Goal: Information Seeking & Learning: Learn about a topic

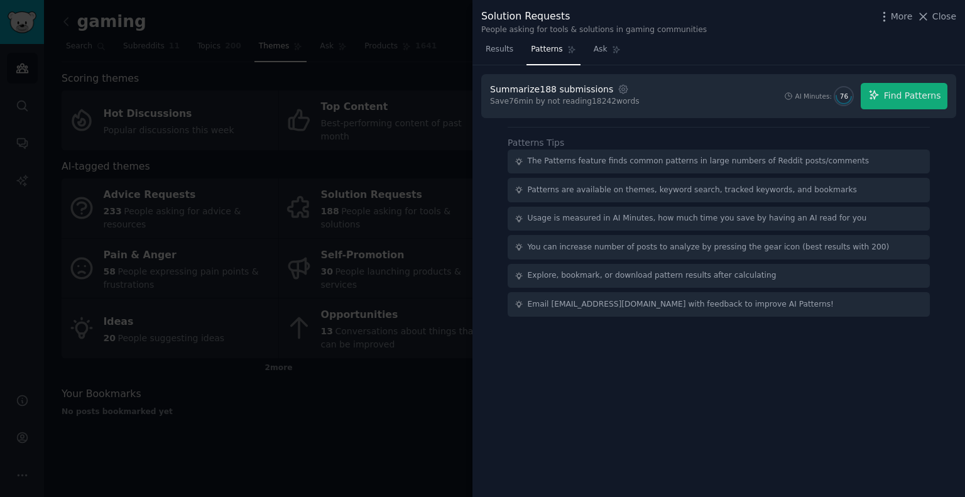
click at [25, 67] on div at bounding box center [482, 248] width 965 height 497
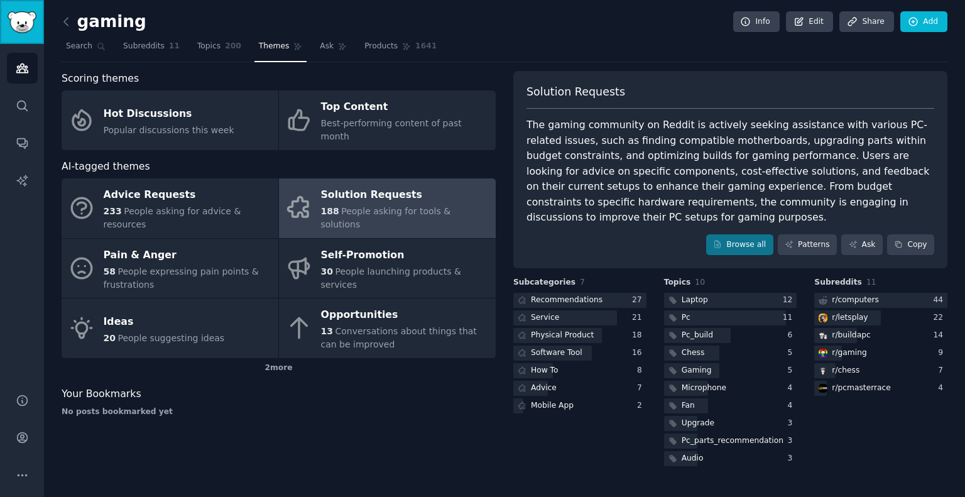
click at [25, 17] on img "Sidebar" at bounding box center [22, 22] width 29 height 22
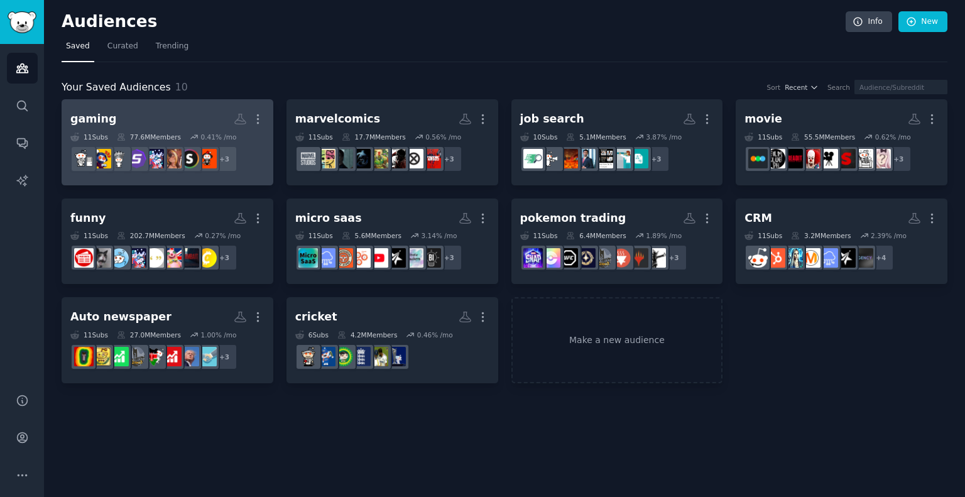
click at [143, 127] on h2 "gaming More" at bounding box center [167, 119] width 194 height 22
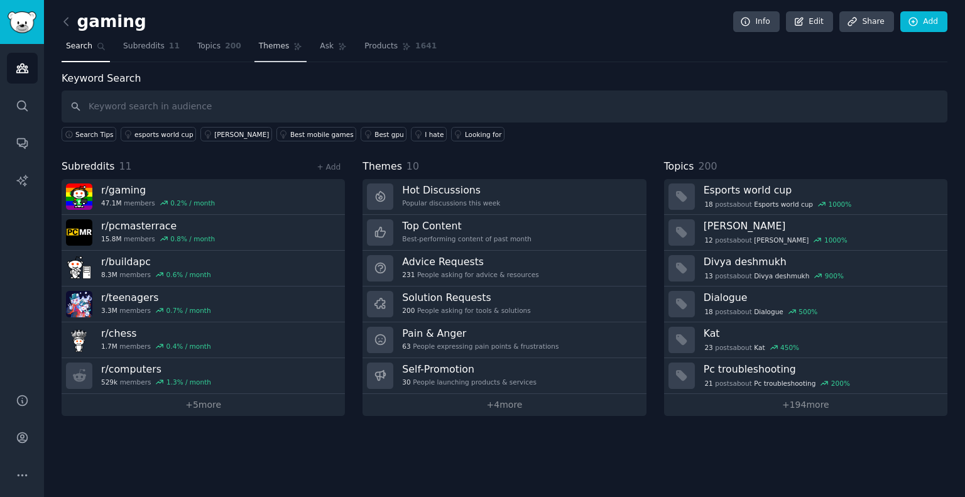
click at [276, 45] on link "Themes" at bounding box center [281, 49] width 53 height 26
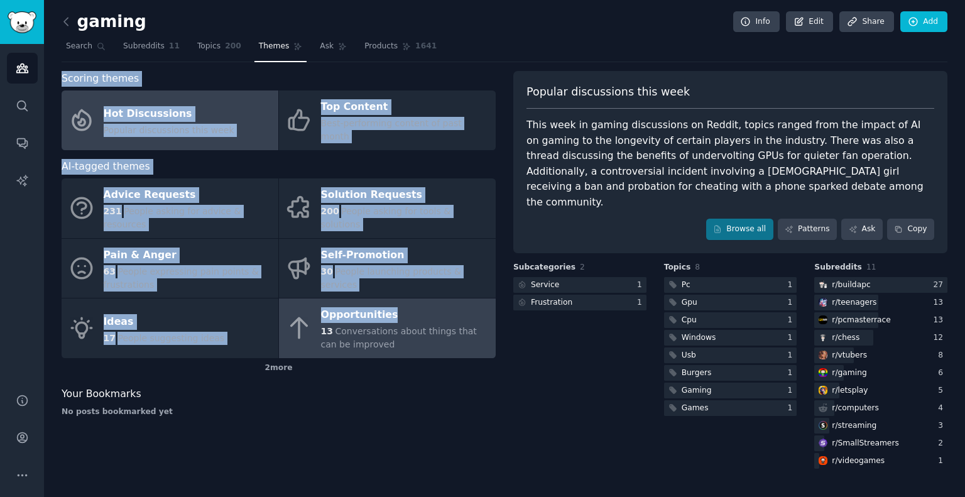
drag, startPoint x: 58, startPoint y: 75, endPoint x: 445, endPoint y: 295, distance: 445.3
click at [445, 295] on div "gaming Info Edit Share Add Search Subreddits 11 Topics 200 Themes Ask Products …" at bounding box center [504, 248] width 921 height 497
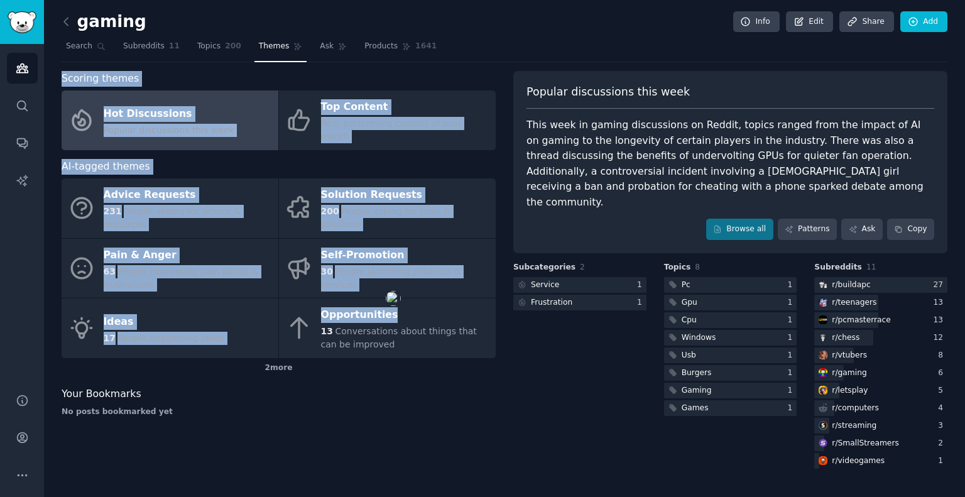
click at [202, 80] on div "Scoring themes" at bounding box center [279, 79] width 434 height 16
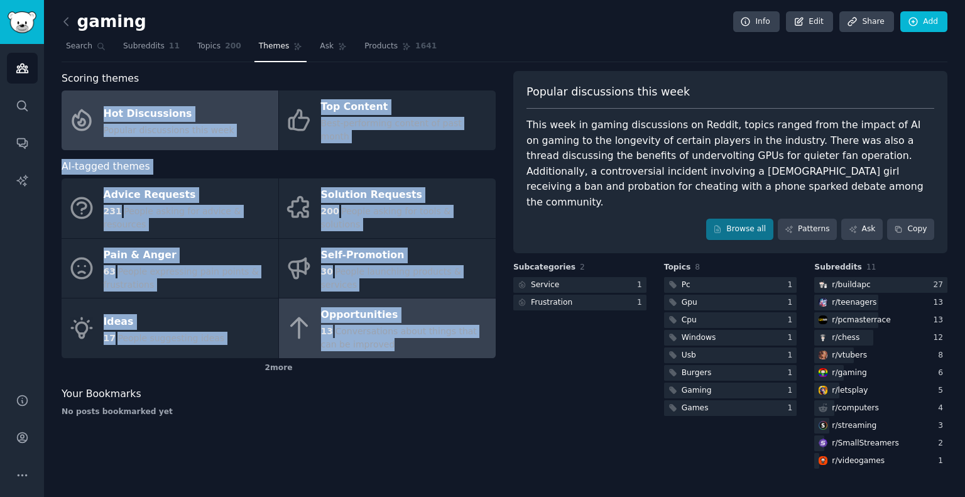
drag, startPoint x: 55, startPoint y: 92, endPoint x: 422, endPoint y: 313, distance: 428.8
click at [422, 313] on div "gaming Info Edit Share Add Search Subreddits 11 Topics 200 Themes Ask Products …" at bounding box center [504, 248] width 921 height 497
copy div "Hot Discussions Popular discussions this week Top Content Best-performing conte…"
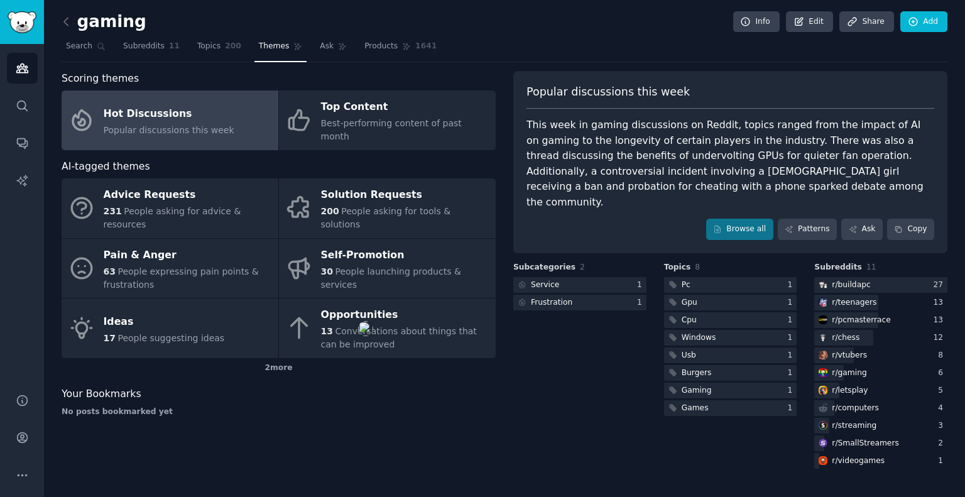
click at [422, 410] on div "Scoring themes Hot Discussions Popular discussions this week Top Content Best-p…" at bounding box center [279, 271] width 434 height 400
